Goal: Information Seeking & Learning: Learn about a topic

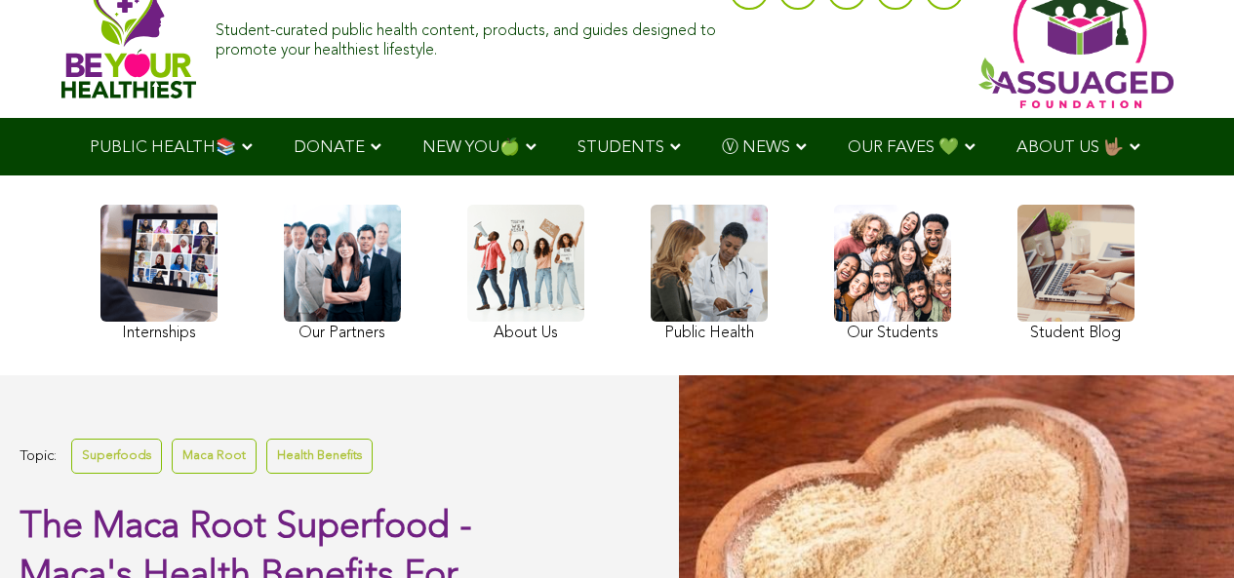
click at [1017, 321] on link at bounding box center [1075, 276] width 117 height 142
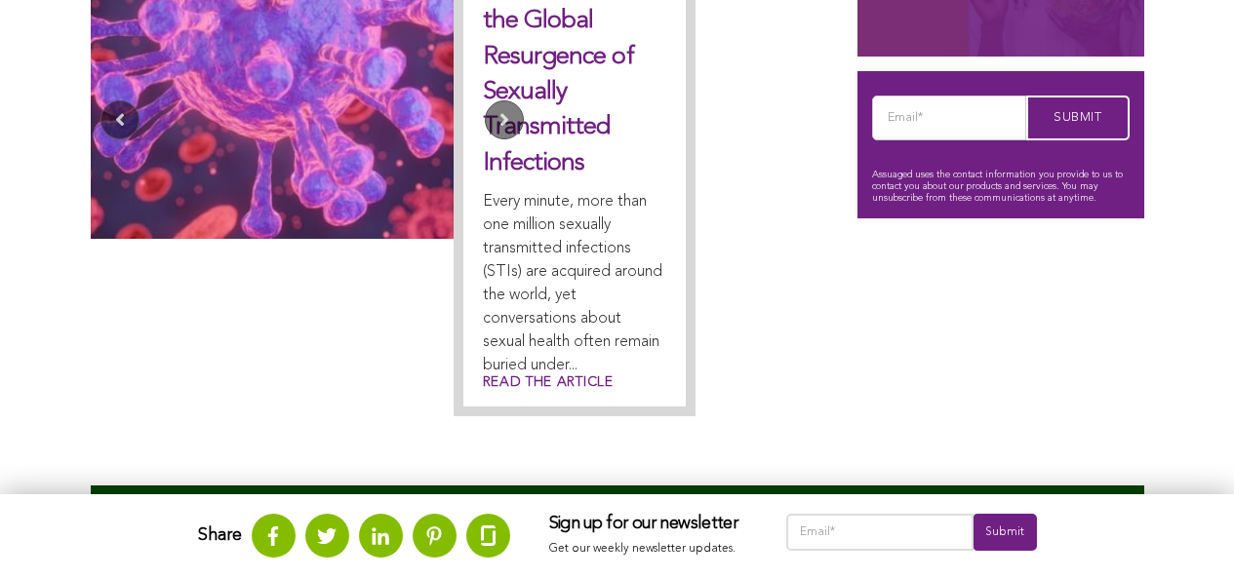
scroll to position [983, 0]
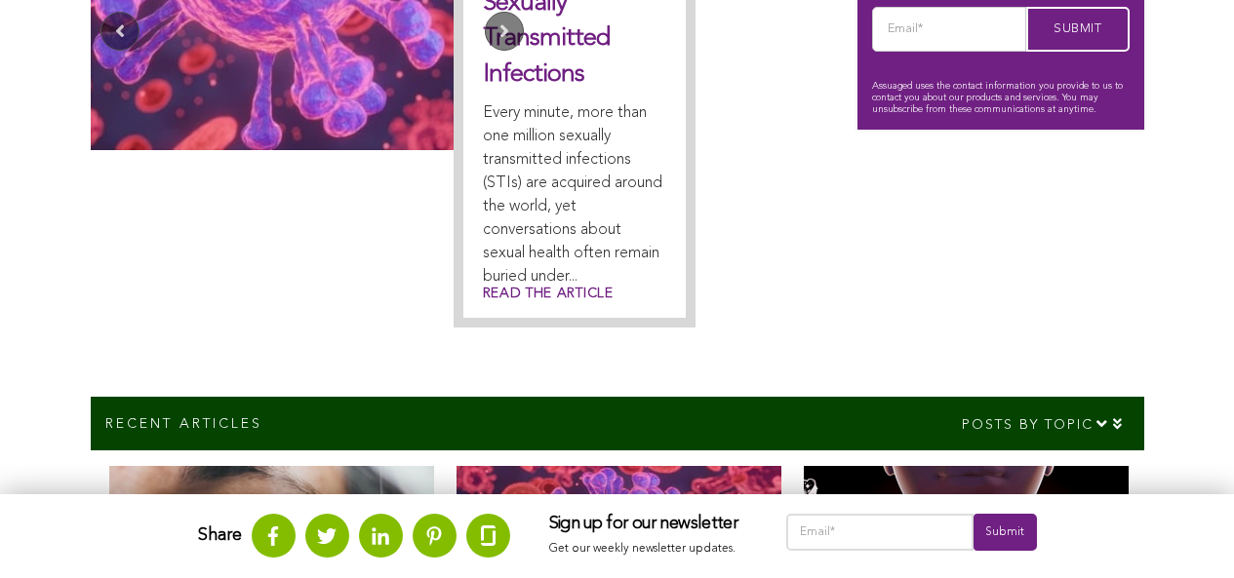
click at [456, 495] on img at bounding box center [618, 563] width 324 height 195
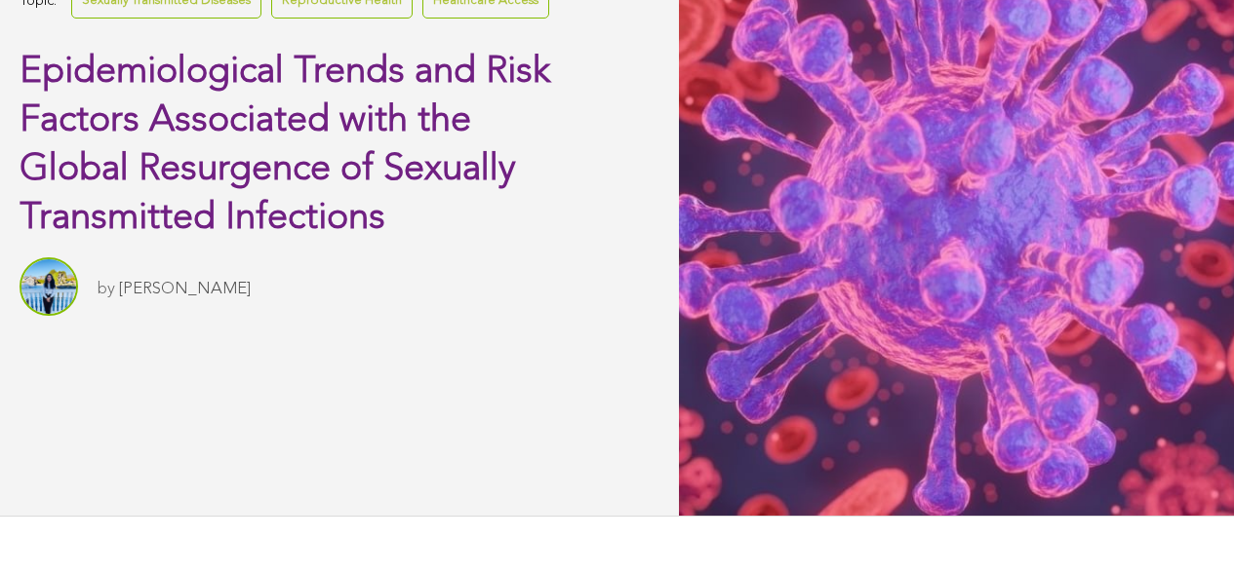
scroll to position [762, 0]
